Goal: Find specific page/section: Find specific page/section

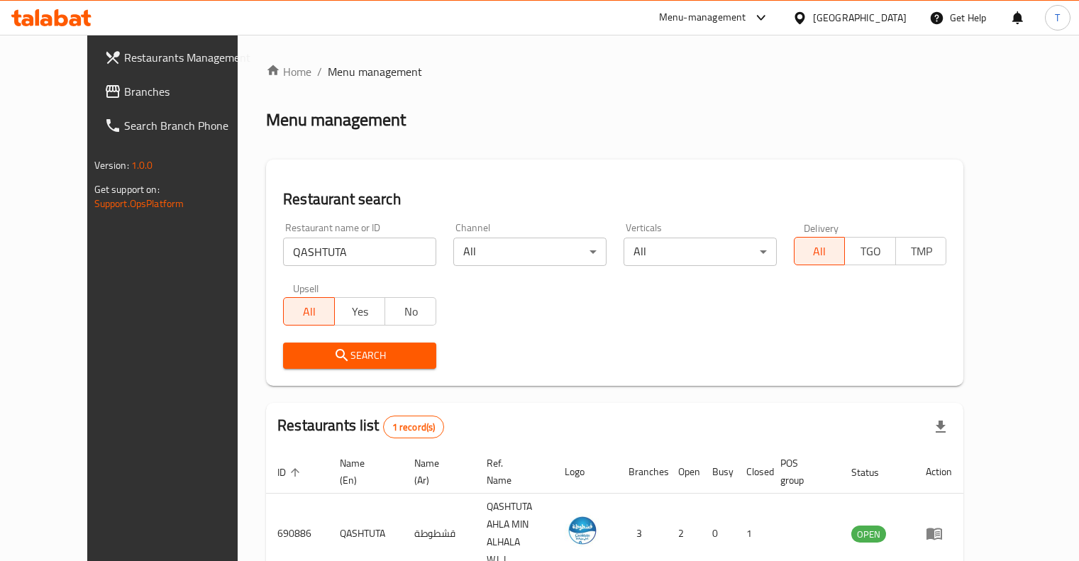
scroll to position [43, 0]
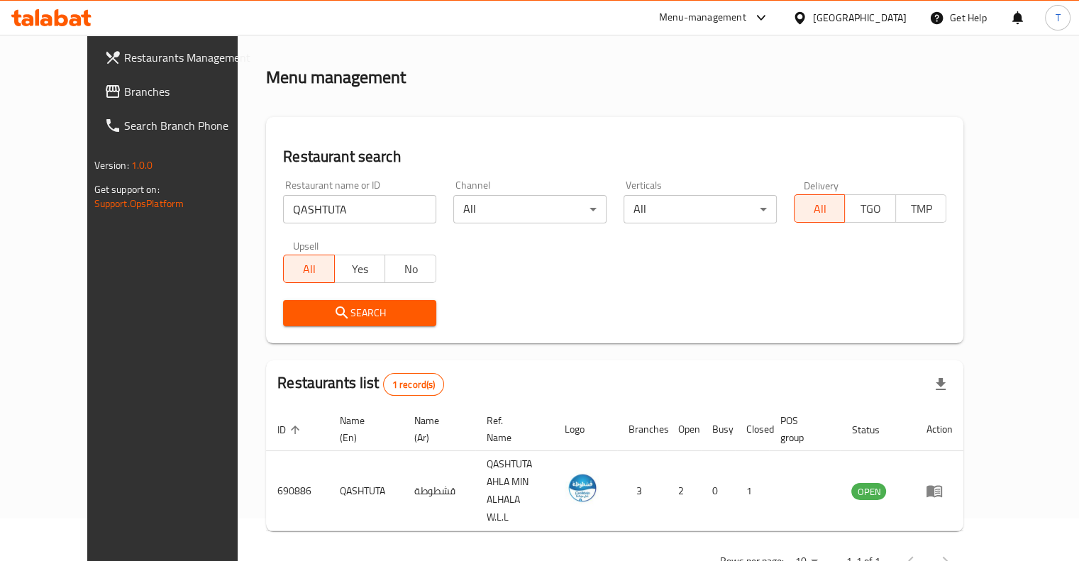
click at [306, 209] on input "QASHTUTA" at bounding box center [359, 209] width 153 height 28
paste input "Sainoor Restaurant"
click at [346, 316] on span "Search" at bounding box center [359, 313] width 130 height 18
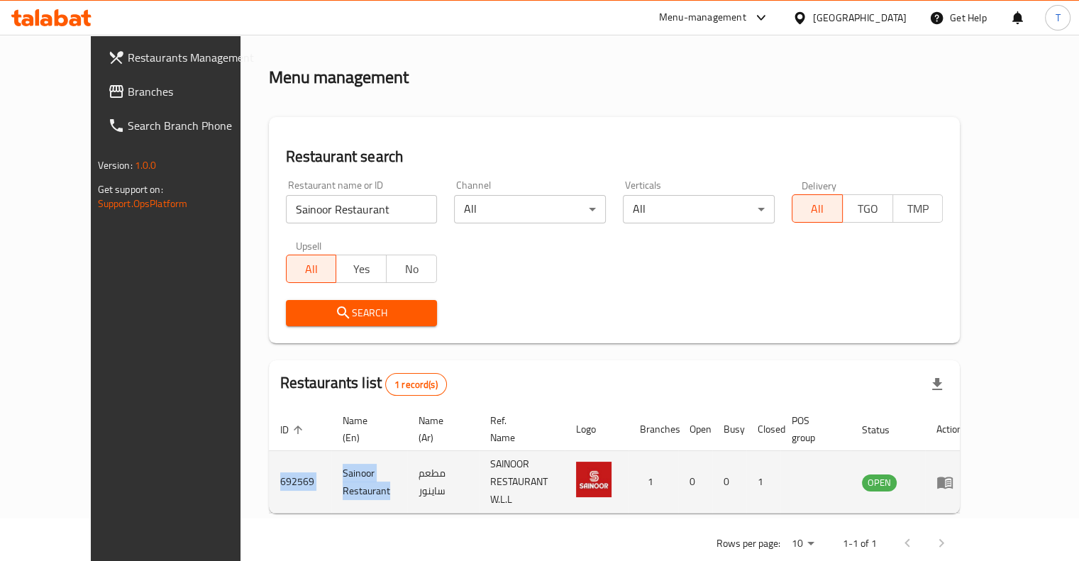
drag, startPoint x: 365, startPoint y: 462, endPoint x: 208, endPoint y: 462, distance: 156.7
click at [269, 462] on tr "692569 Sainoor Restaurant مطعم ساينور SAINOOR RESTAURANT W.L.L 1 0 0 1 OPEN" at bounding box center [621, 482] width 705 height 62
click at [269, 451] on td "692569" at bounding box center [300, 482] width 62 height 62
drag, startPoint x: 364, startPoint y: 457, endPoint x: 213, endPoint y: 465, distance: 151.2
click at [269, 466] on tr "692569 Sainoor Restaurant مطعم ساينور SAINOOR RESTAURANT W.L.L 1 0 0 1 OPEN" at bounding box center [621, 482] width 705 height 62
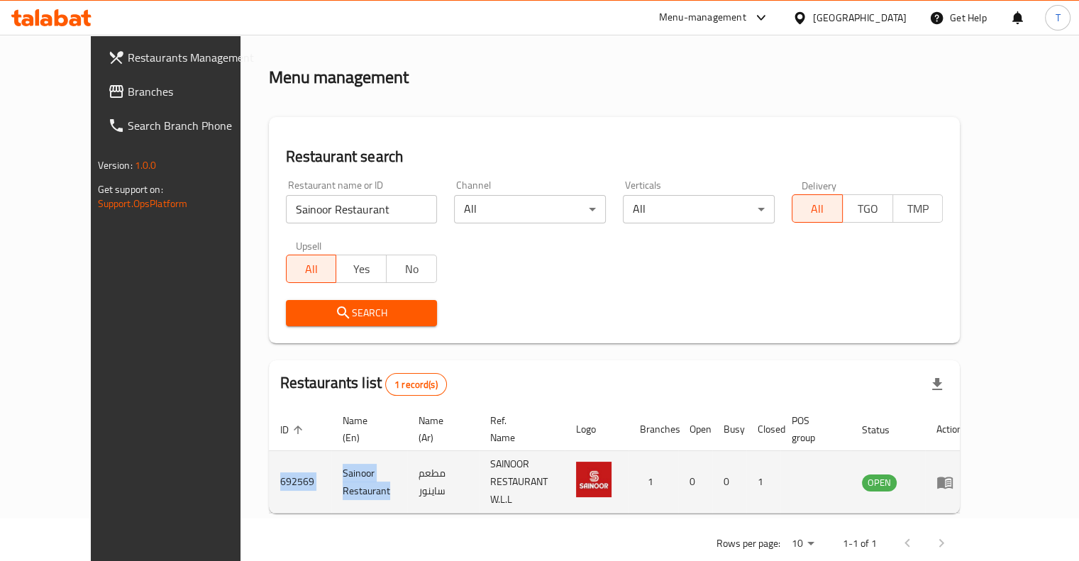
copy tr "692569 Sainoor Restaurant"
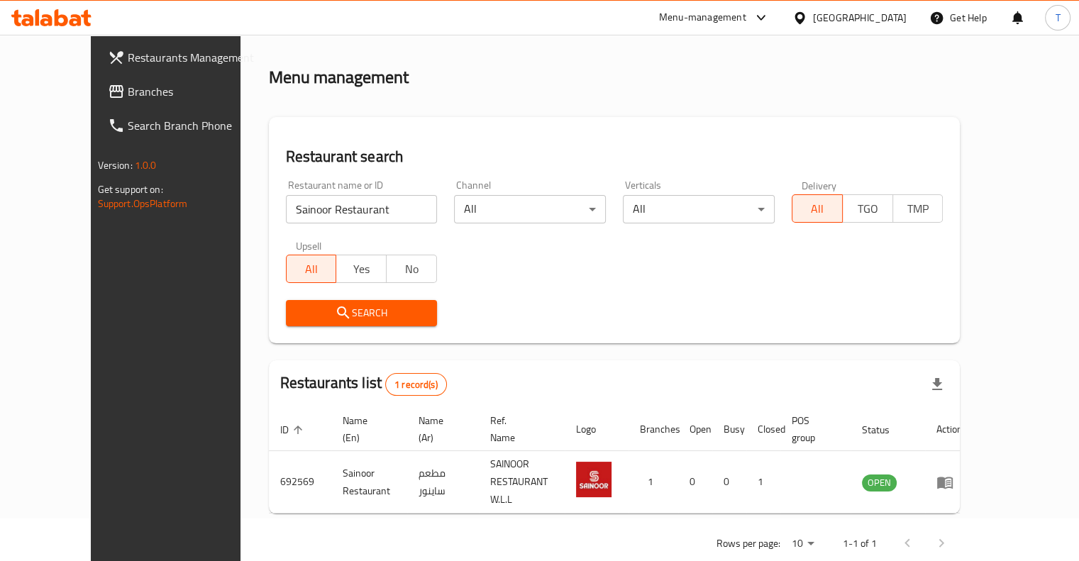
click at [372, 212] on input "Sainoor Restaurant" at bounding box center [362, 209] width 152 height 28
click at [286, 209] on input "Alsada" at bounding box center [362, 209] width 152 height 28
click button "Search" at bounding box center [362, 313] width 152 height 26
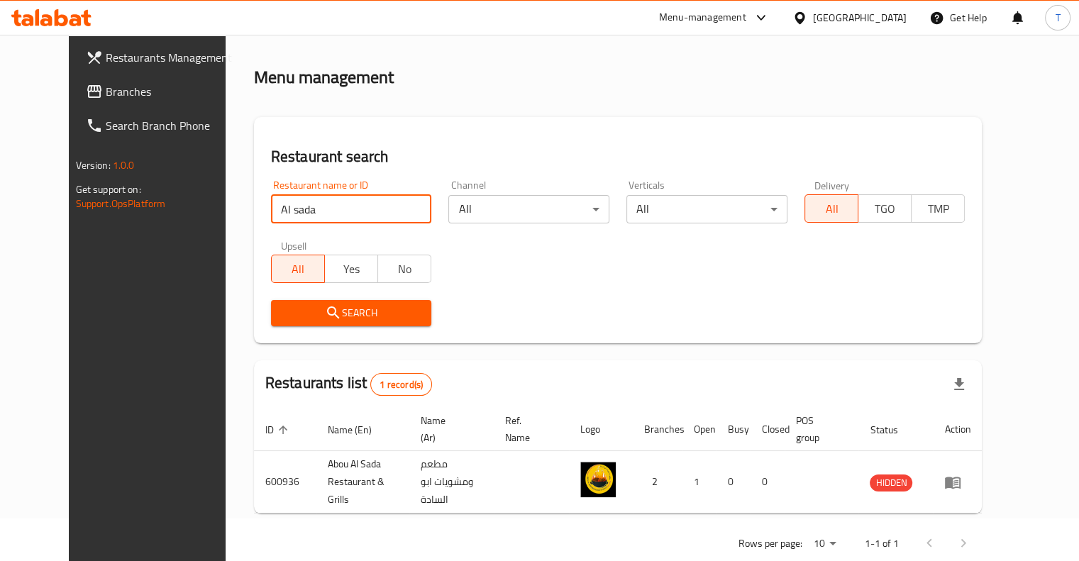
drag, startPoint x: 272, startPoint y: 211, endPoint x: 205, endPoint y: 195, distance: 68.5
click at [226, 195] on div "Home / Menu management Menu management Restaurant search Restaurant name or ID …" at bounding box center [618, 291] width 785 height 598
click button "Search" at bounding box center [351, 313] width 161 height 26
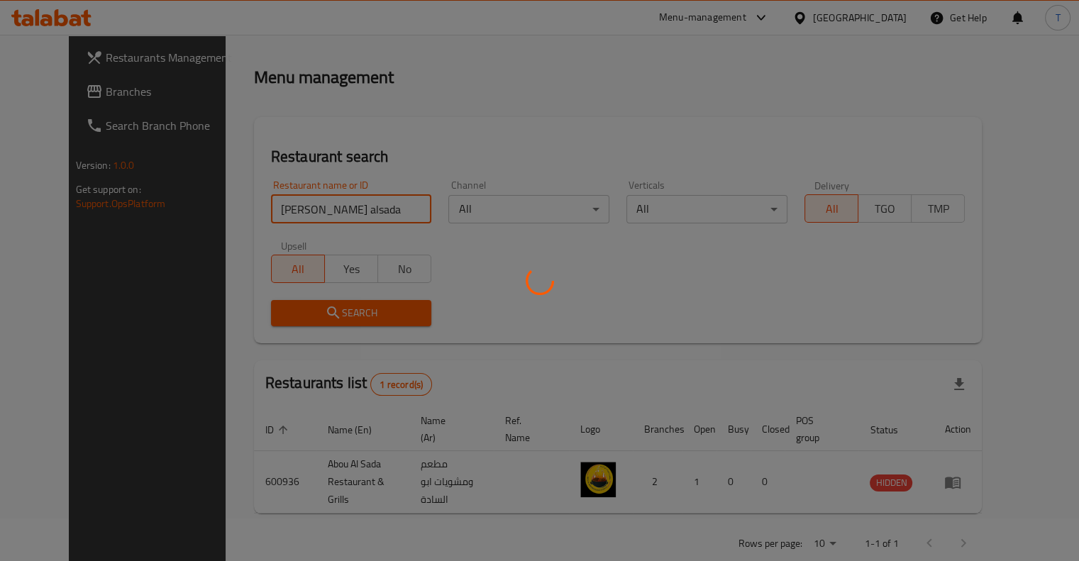
scroll to position [18, 0]
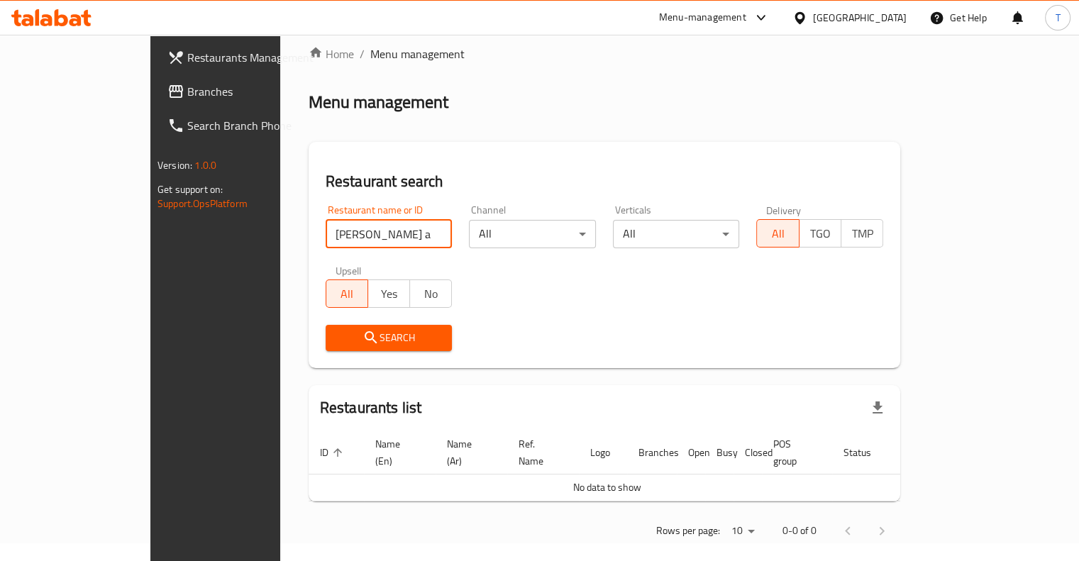
click at [326, 233] on input "[PERSON_NAME] alsada" at bounding box center [389, 234] width 127 height 28
click at [326, 235] on input "[PERSON_NAME] alsada" at bounding box center [389, 234] width 127 height 28
click button "Search" at bounding box center [389, 338] width 127 height 26
click at [337, 335] on span "Search" at bounding box center [389, 338] width 104 height 18
click at [326, 235] on input "burger al sada" at bounding box center [389, 234] width 127 height 28
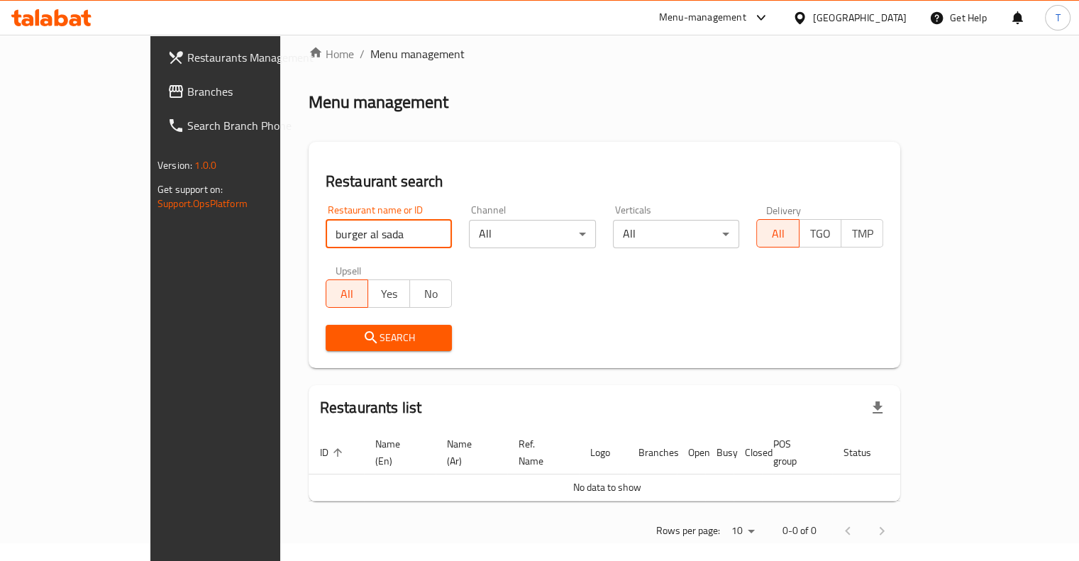
click at [326, 233] on input "burger al sada" at bounding box center [389, 234] width 127 height 28
type input "burger alsada"
click button "Search" at bounding box center [389, 338] width 127 height 26
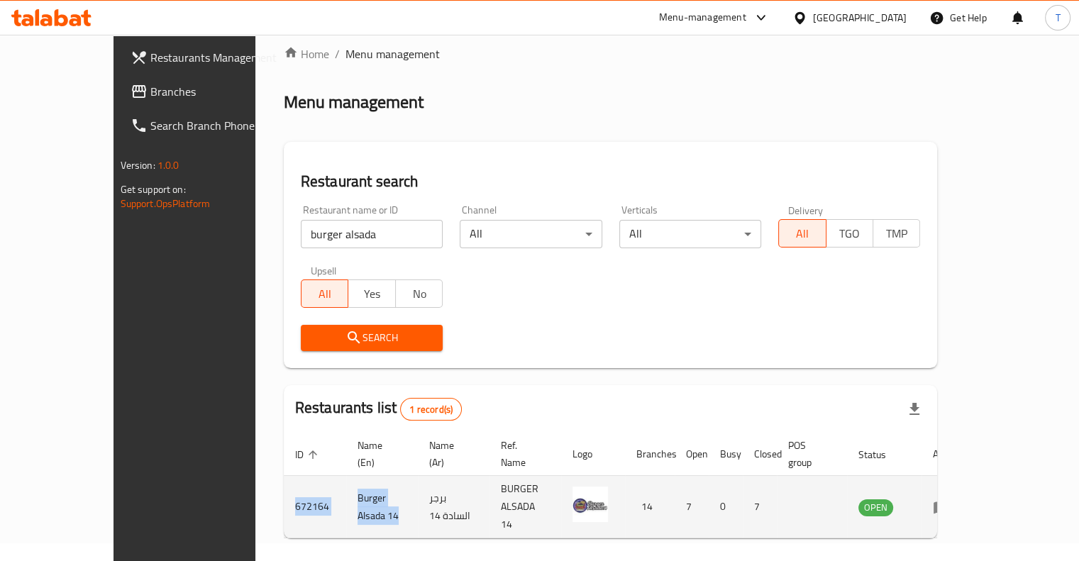
drag, startPoint x: 362, startPoint y: 488, endPoint x: 215, endPoint y: 484, distance: 146.8
click at [284, 484] on tr "672164 Burger Alsada 14 برجر السادة 14 BURGER ALSADA 14 14 7 0 7 OPEN" at bounding box center [627, 507] width 686 height 62
copy tr "672164 Burger Alsada 14"
click at [346, 479] on td "Burger Alsada 14" at bounding box center [382, 507] width 72 height 62
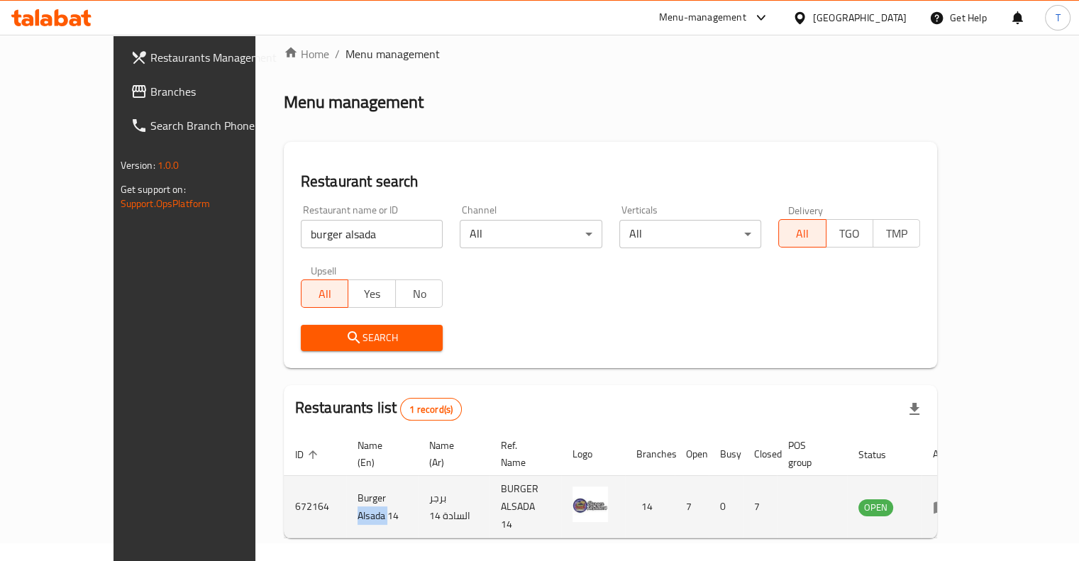
click at [346, 479] on td "Burger Alsada 14" at bounding box center [382, 507] width 72 height 62
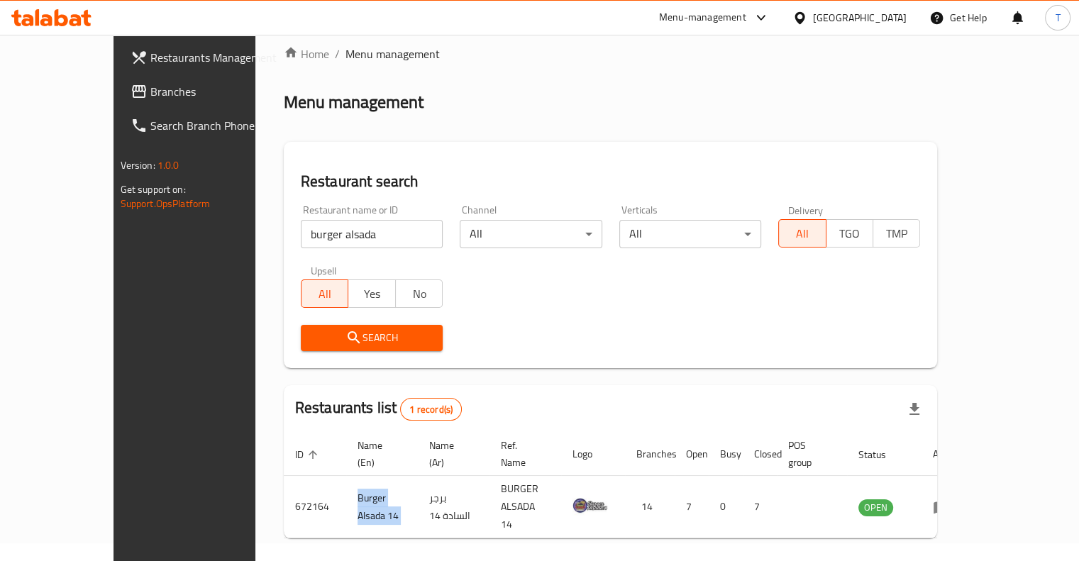
click at [150, 86] on span "Branches" at bounding box center [216, 91] width 132 height 17
